Goal: Navigation & Orientation: Find specific page/section

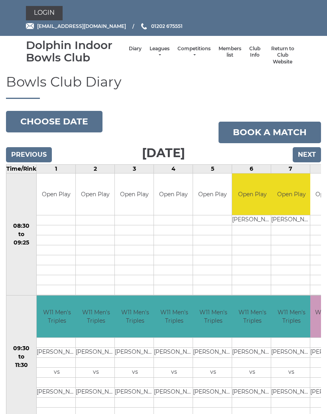
click at [161, 48] on link "Leagues" at bounding box center [160, 51] width 20 height 13
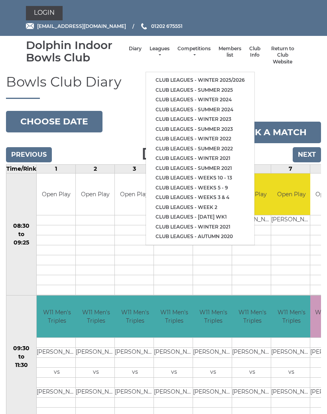
click at [244, 76] on link "Club leagues - Winter 2025/2026" at bounding box center [200, 80] width 108 height 10
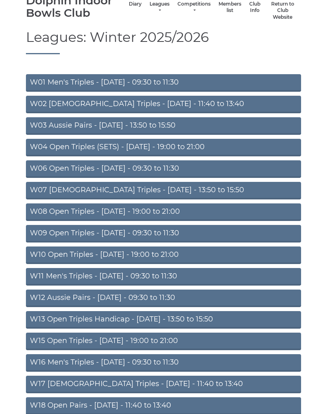
scroll to position [45, 0]
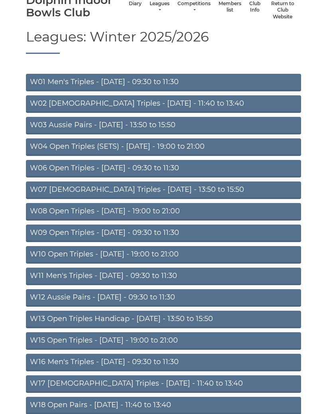
click at [210, 274] on link "W11 Men's Triples - Thursday - 09:30 to 11:30" at bounding box center [163, 277] width 275 height 18
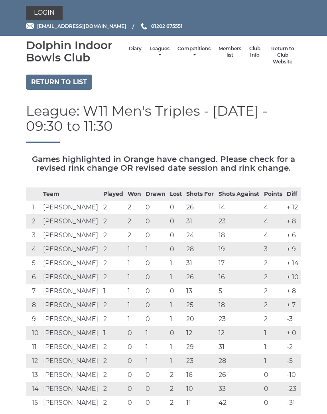
click at [135, 50] on link "Diary" at bounding box center [135, 48] width 13 height 7
